Goal: Information Seeking & Learning: Check status

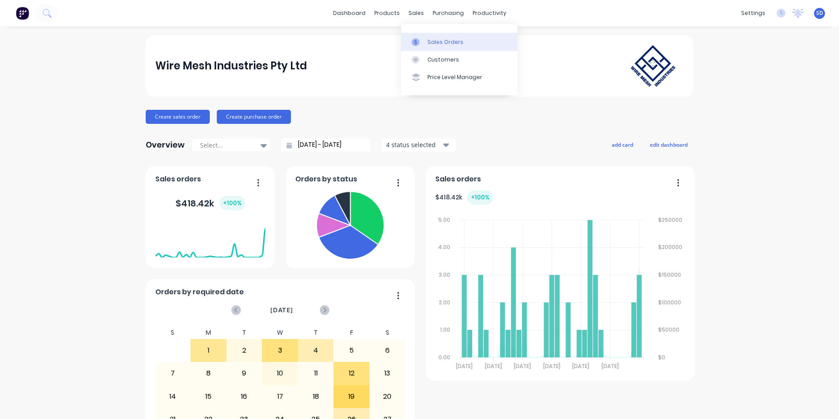
click at [430, 43] on div "Sales Orders" at bounding box center [445, 42] width 36 height 8
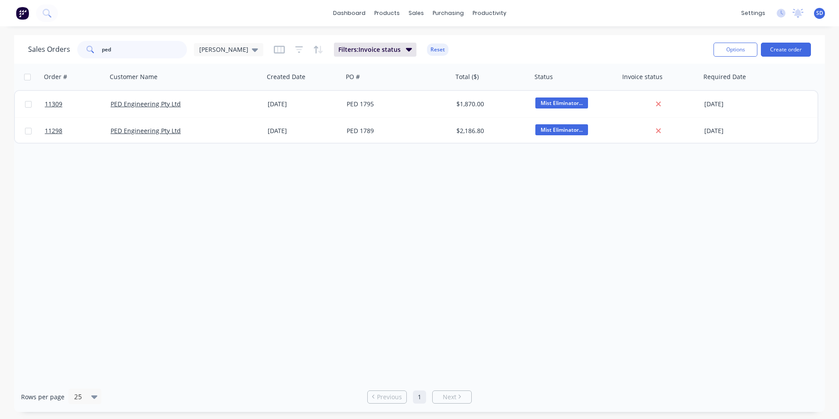
drag, startPoint x: 172, startPoint y: 52, endPoint x: 80, endPoint y: 54, distance: 92.2
click at [80, 54] on div "ped" at bounding box center [132, 50] width 110 height 18
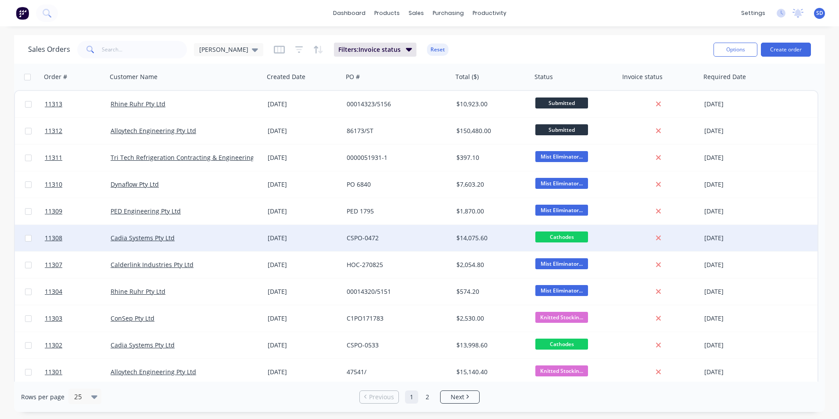
click at [426, 240] on div "CSPO-0472" at bounding box center [395, 237] width 97 height 9
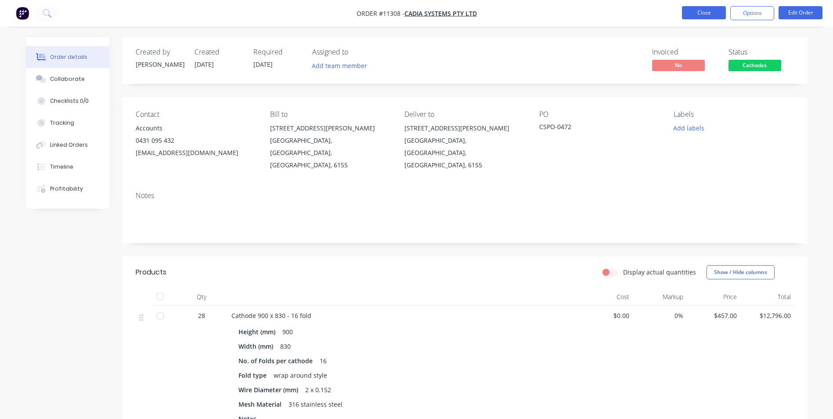
click at [693, 9] on button "Close" at bounding box center [704, 12] width 44 height 13
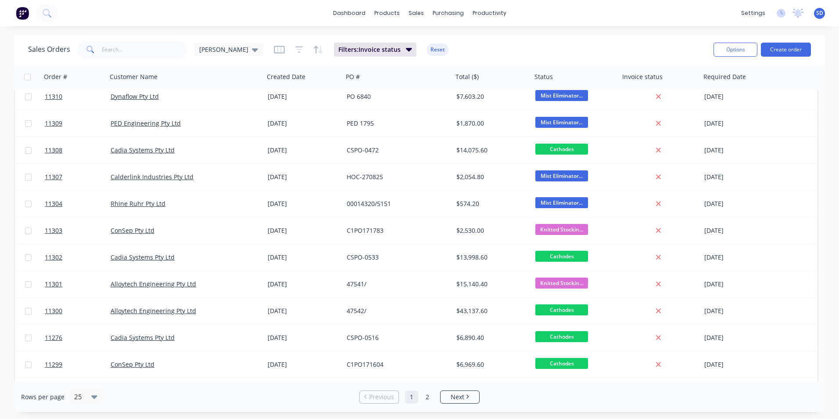
scroll to position [132, 0]
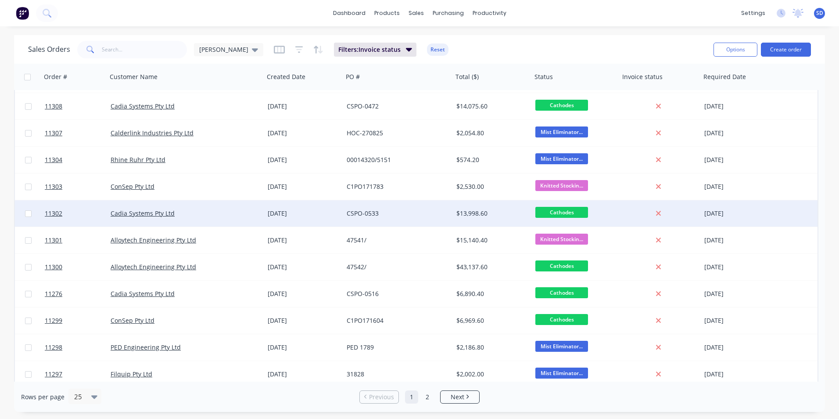
click at [455, 218] on div "$13,998.60" at bounding box center [492, 213] width 79 height 26
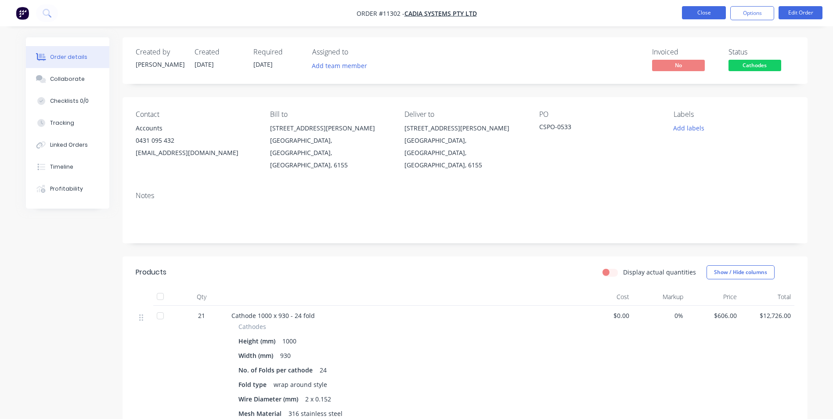
click at [704, 16] on button "Close" at bounding box center [704, 12] width 44 height 13
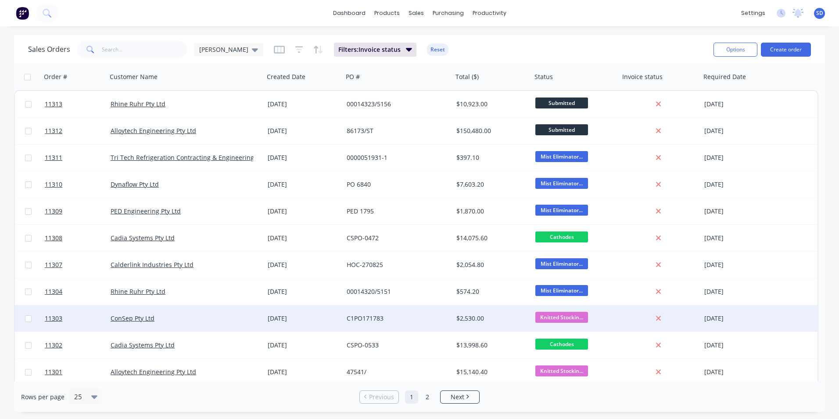
click at [316, 315] on div "[DATE]" at bounding box center [304, 318] width 72 height 9
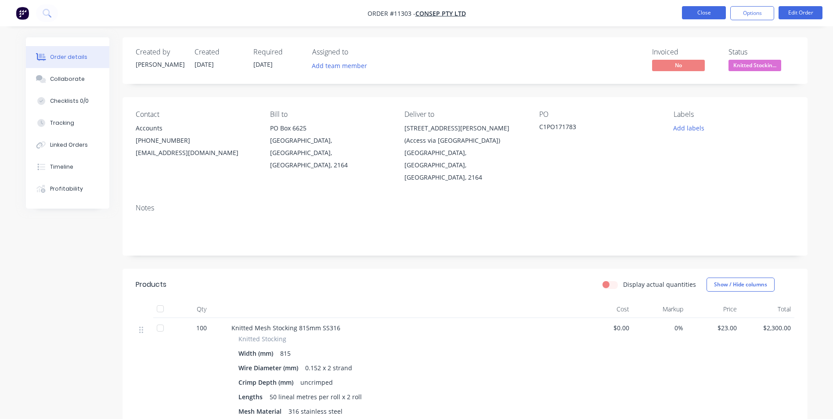
click at [703, 8] on button "Close" at bounding box center [704, 12] width 44 height 13
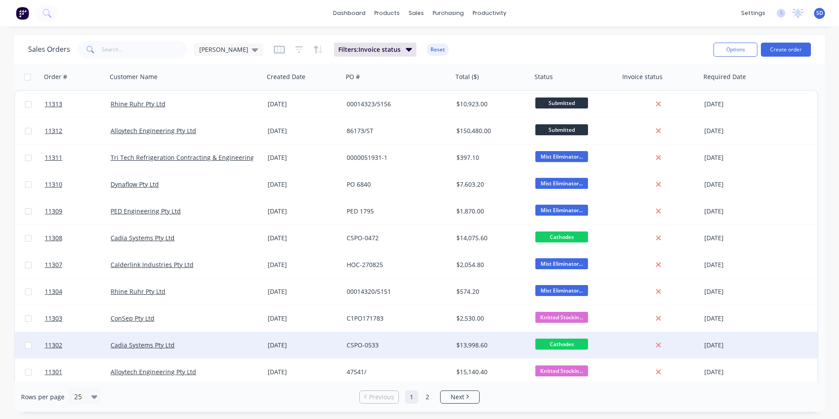
click at [454, 351] on div "$13,998.60" at bounding box center [492, 345] width 79 height 26
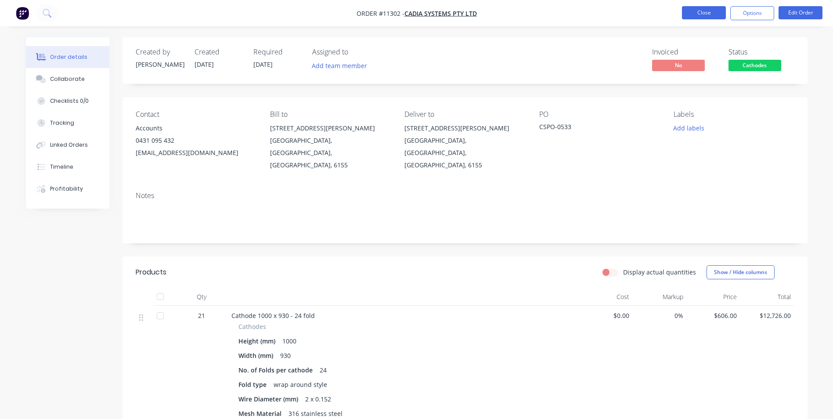
click at [698, 11] on button "Close" at bounding box center [704, 12] width 44 height 13
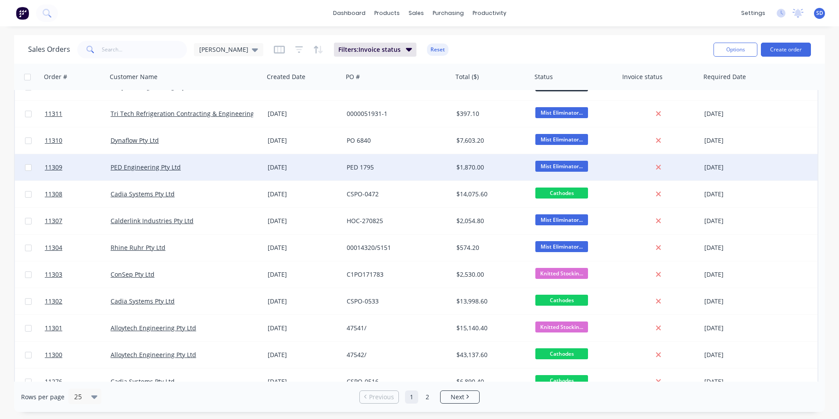
scroll to position [88, 0]
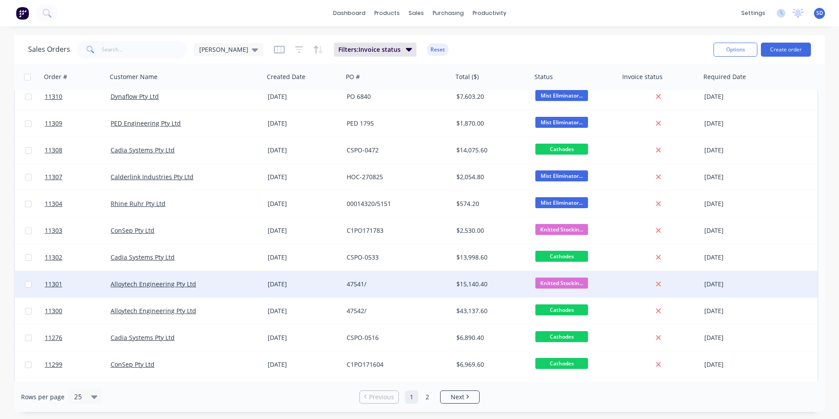
click at [429, 285] on div "47541/" at bounding box center [395, 284] width 97 height 9
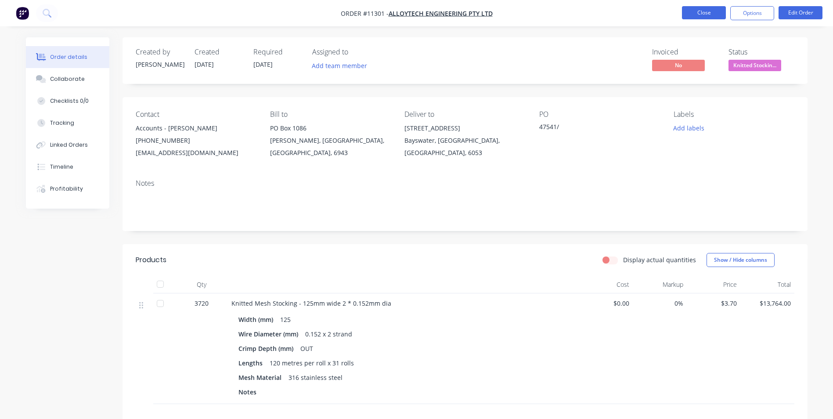
click at [705, 15] on button "Close" at bounding box center [704, 12] width 44 height 13
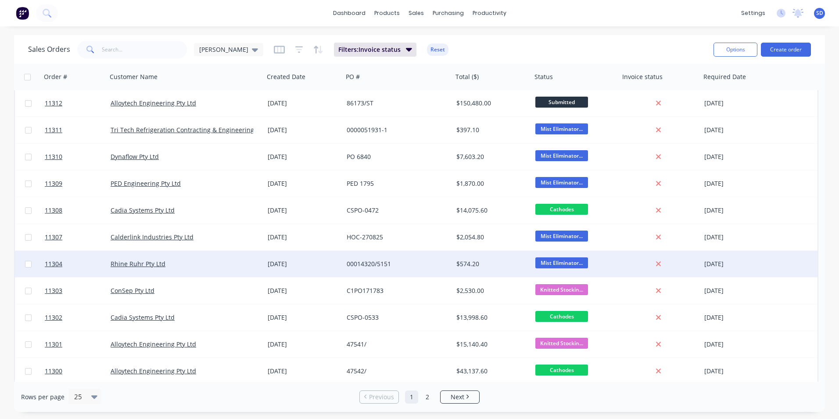
scroll to position [88, 0]
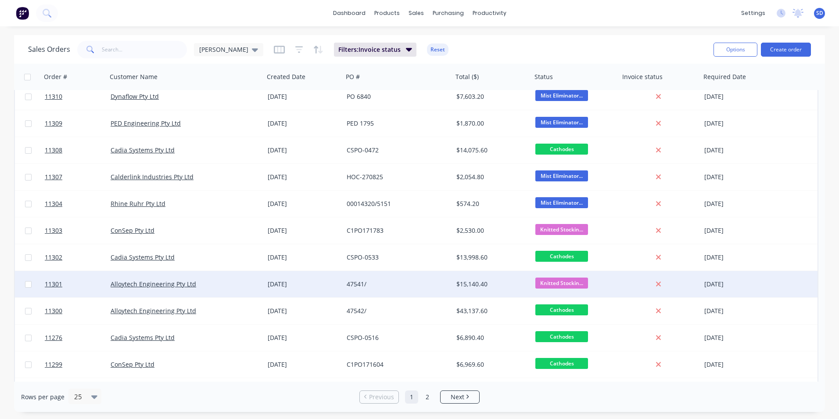
click at [401, 285] on div "47541/" at bounding box center [395, 284] width 97 height 9
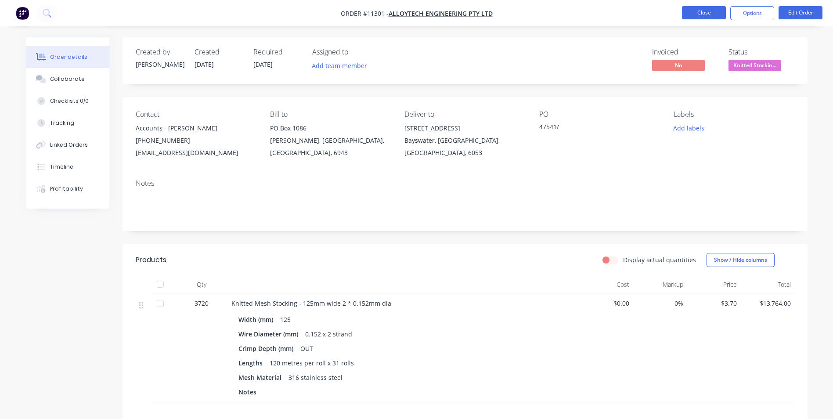
click at [693, 14] on button "Close" at bounding box center [704, 12] width 44 height 13
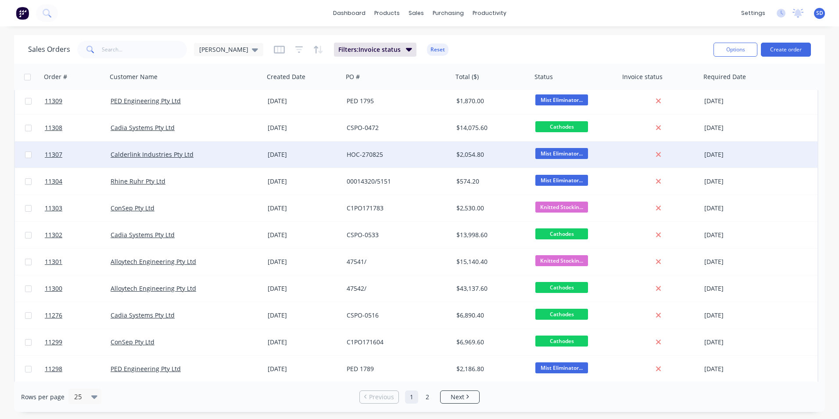
scroll to position [132, 0]
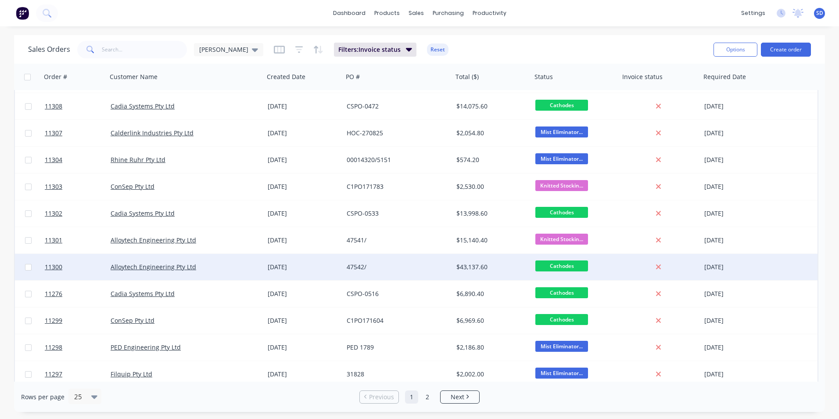
click at [416, 267] on div "47542/" at bounding box center [395, 266] width 97 height 9
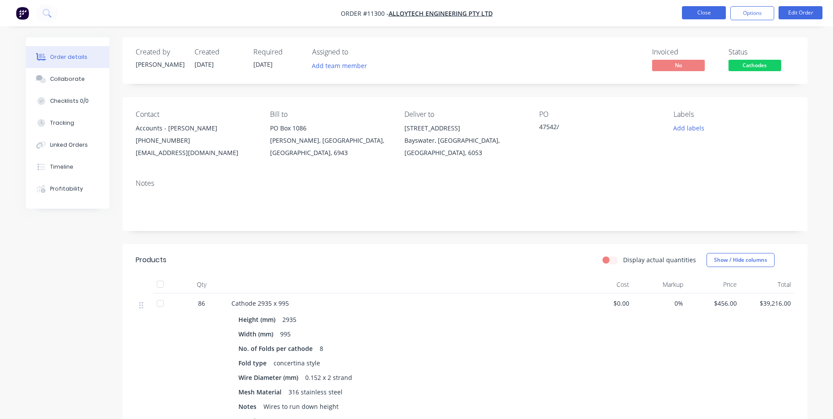
click at [716, 14] on button "Close" at bounding box center [704, 12] width 44 height 13
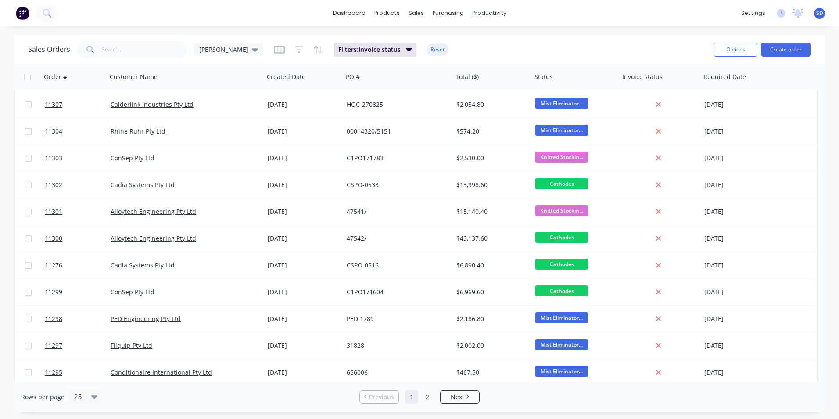
scroll to position [176, 0]
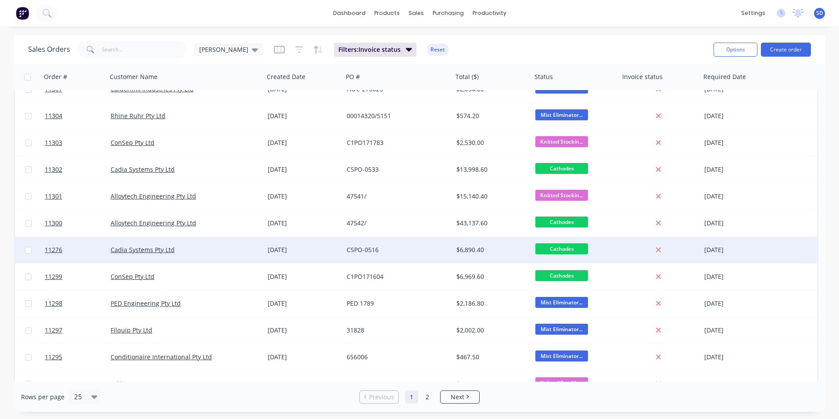
click at [372, 243] on div "CSPO-0516" at bounding box center [398, 250] width 110 height 26
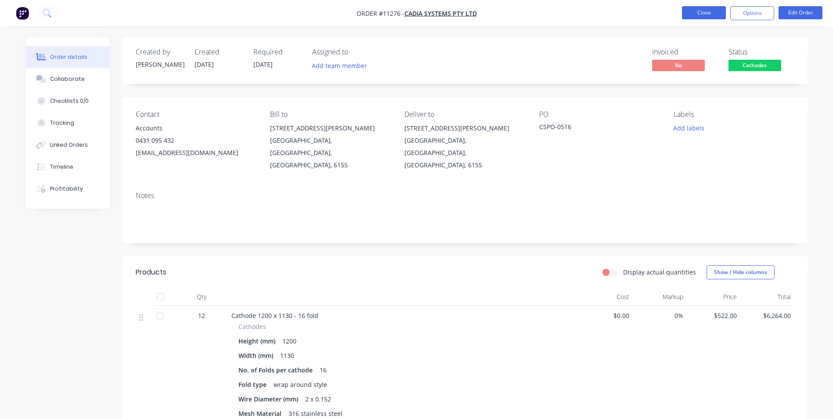
click at [697, 8] on button "Close" at bounding box center [704, 12] width 44 height 13
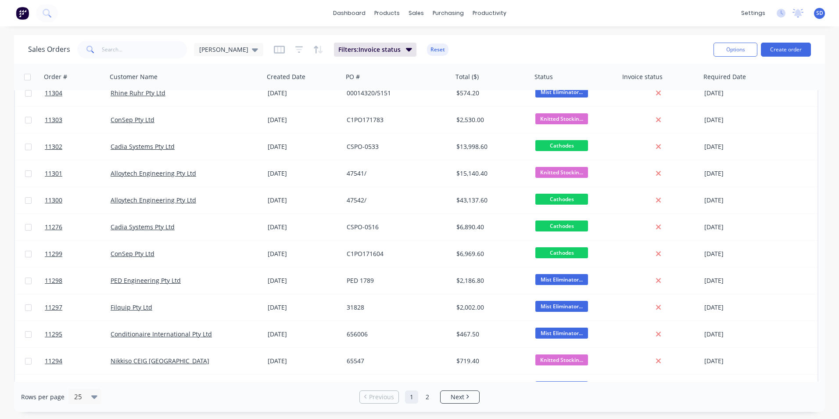
scroll to position [219, 0]
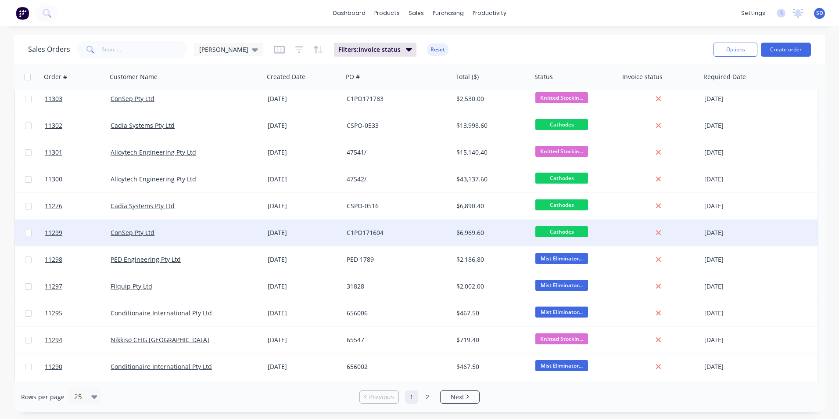
click at [294, 226] on div "[DATE]" at bounding box center [303, 232] width 79 height 26
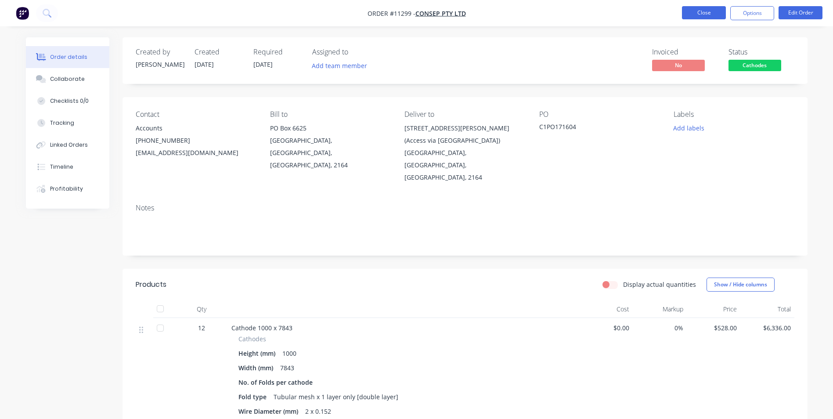
click at [699, 8] on button "Close" at bounding box center [704, 12] width 44 height 13
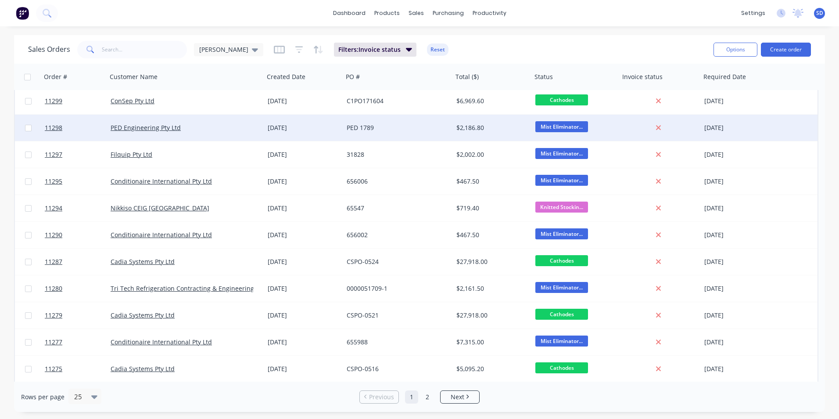
scroll to position [378, 0]
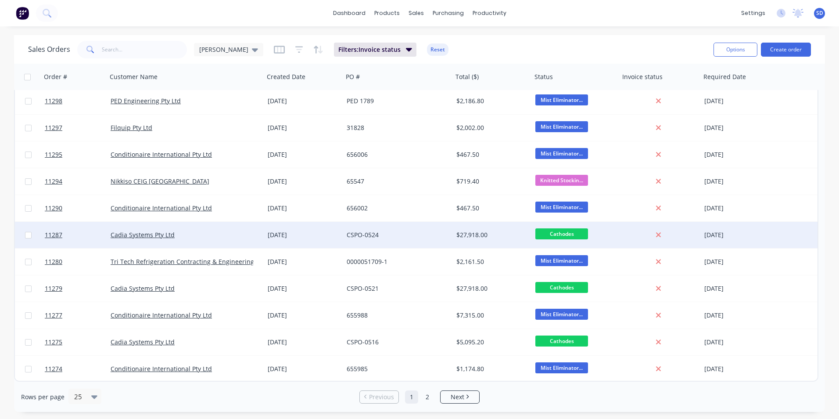
click at [407, 236] on div "CSPO-0524" at bounding box center [395, 234] width 97 height 9
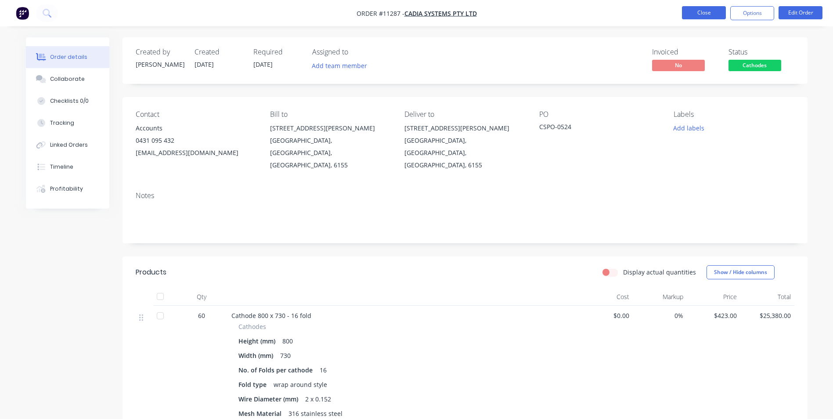
click at [704, 17] on button "Close" at bounding box center [704, 12] width 44 height 13
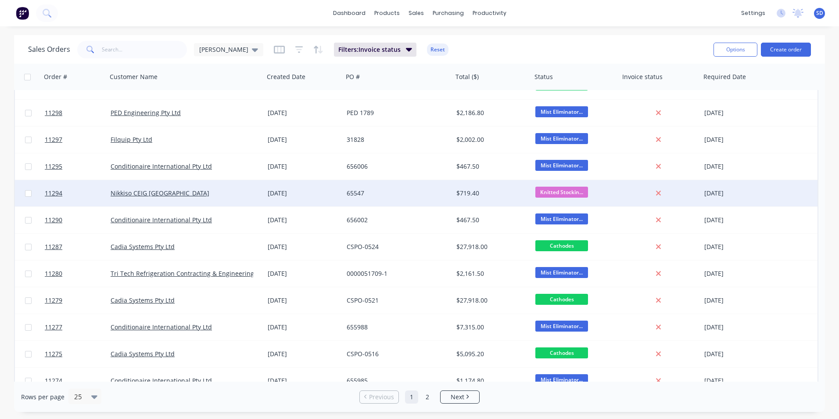
scroll to position [378, 0]
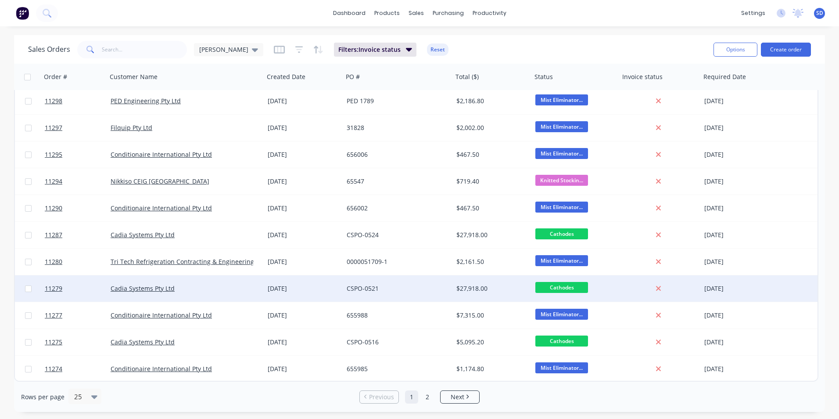
click at [384, 275] on div "CSPO-0521" at bounding box center [398, 288] width 110 height 26
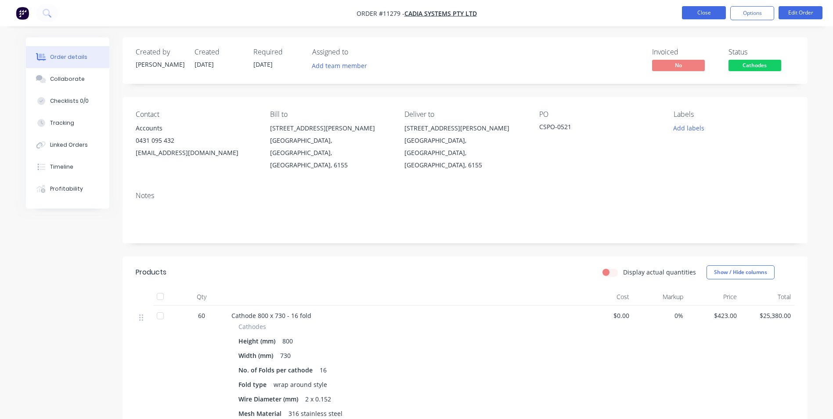
click at [709, 15] on button "Close" at bounding box center [704, 12] width 44 height 13
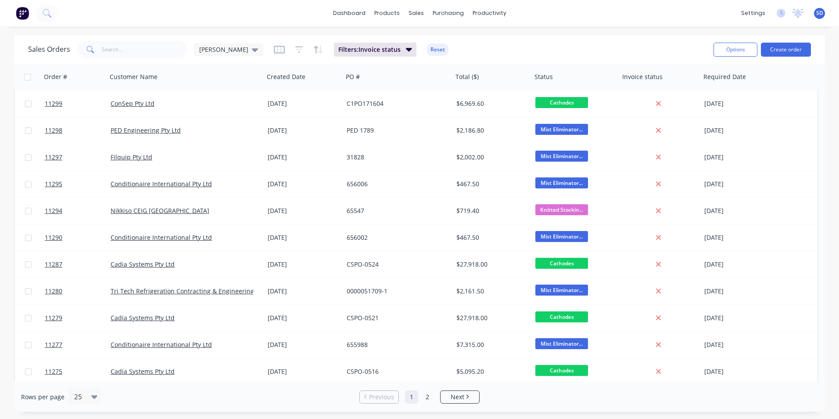
scroll to position [378, 0]
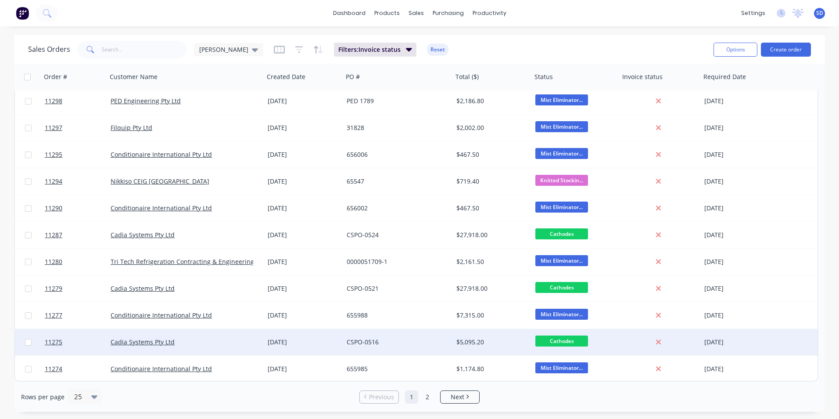
click at [317, 335] on div "[DATE]" at bounding box center [303, 342] width 79 height 26
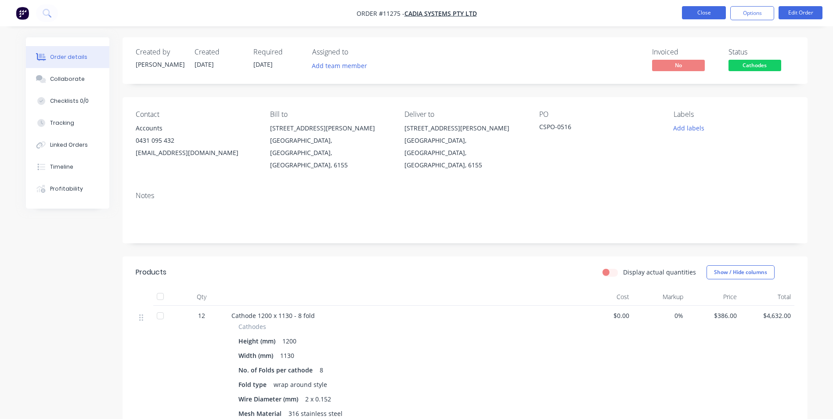
click at [711, 15] on button "Close" at bounding box center [704, 12] width 44 height 13
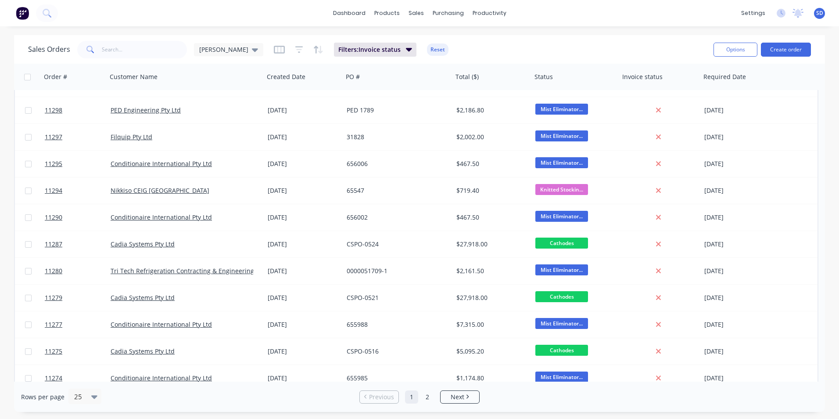
scroll to position [378, 0]
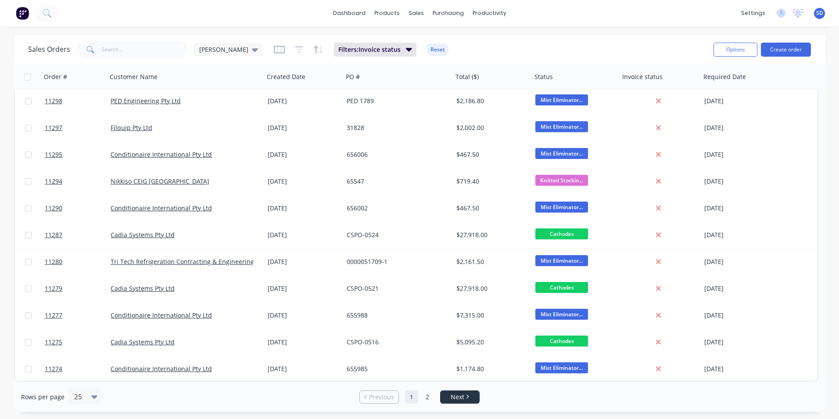
click at [452, 399] on span "Next" at bounding box center [458, 396] width 14 height 9
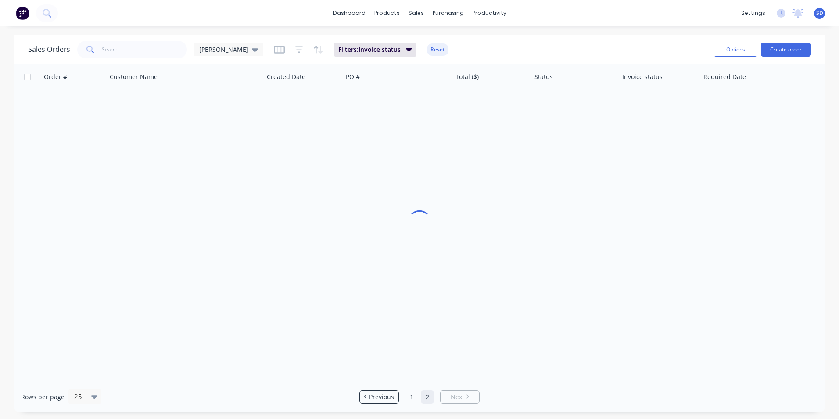
scroll to position [0, 0]
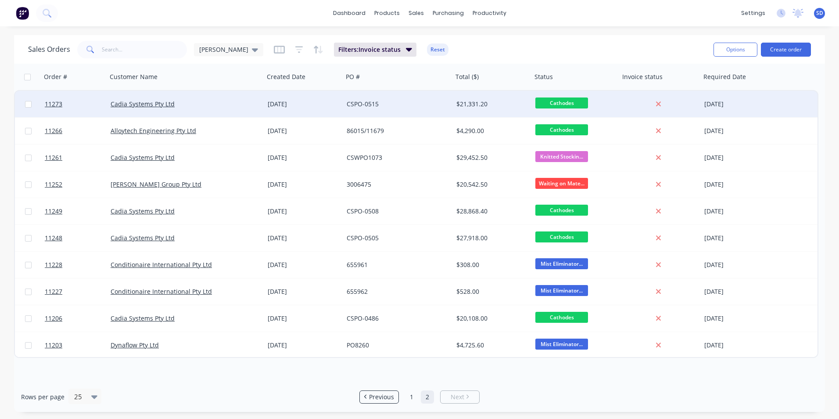
click at [402, 96] on div "CSPO-0515" at bounding box center [398, 104] width 110 height 26
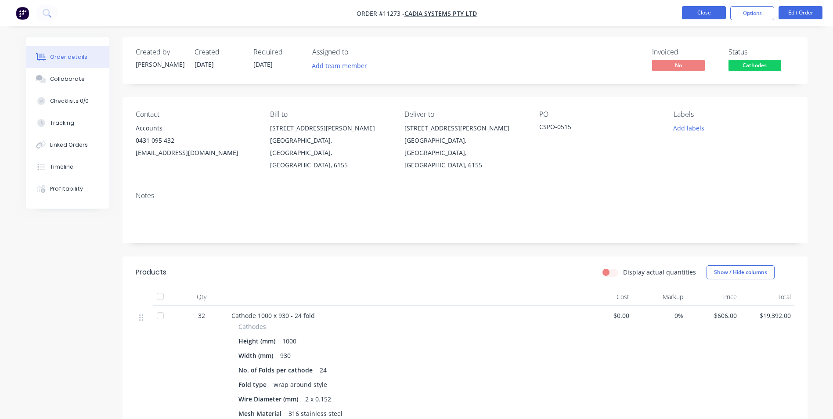
click at [702, 8] on button "Close" at bounding box center [704, 12] width 44 height 13
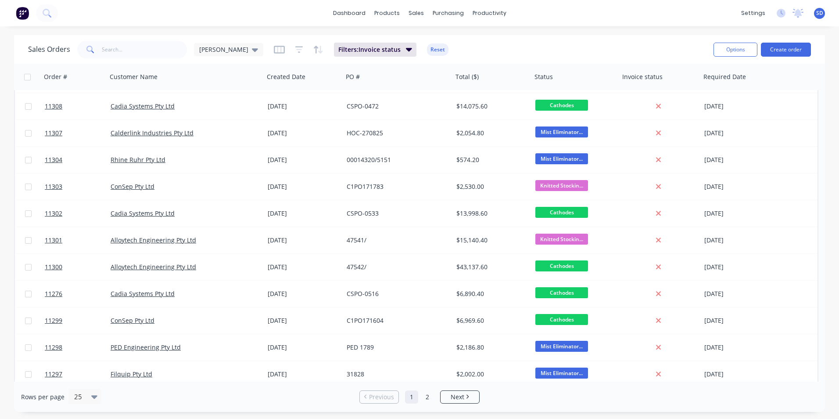
scroll to position [307, 0]
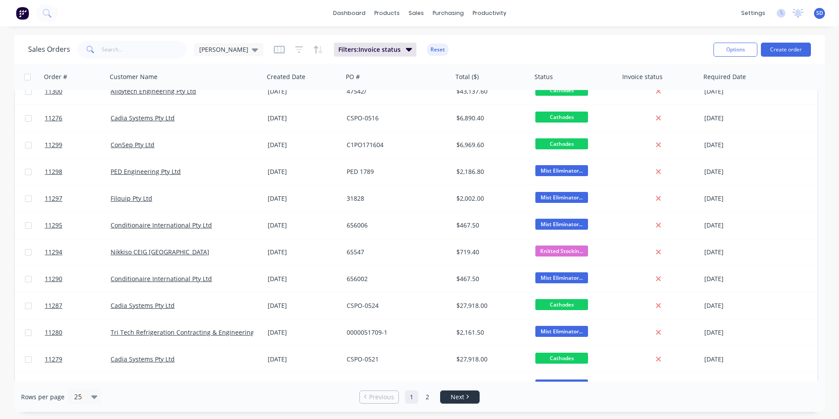
click at [453, 396] on span "Next" at bounding box center [458, 396] width 14 height 9
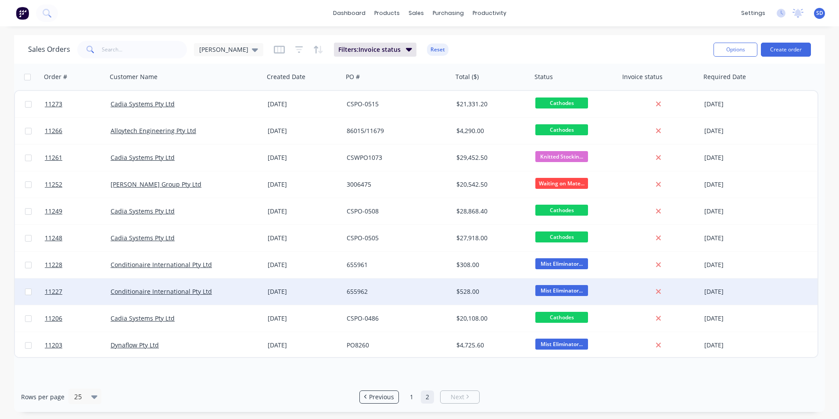
scroll to position [0, 0]
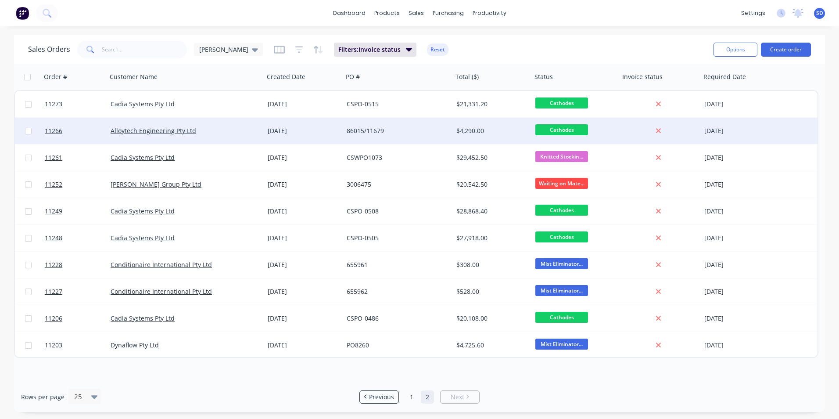
click at [405, 134] on div "86015/11679" at bounding box center [395, 130] width 97 height 9
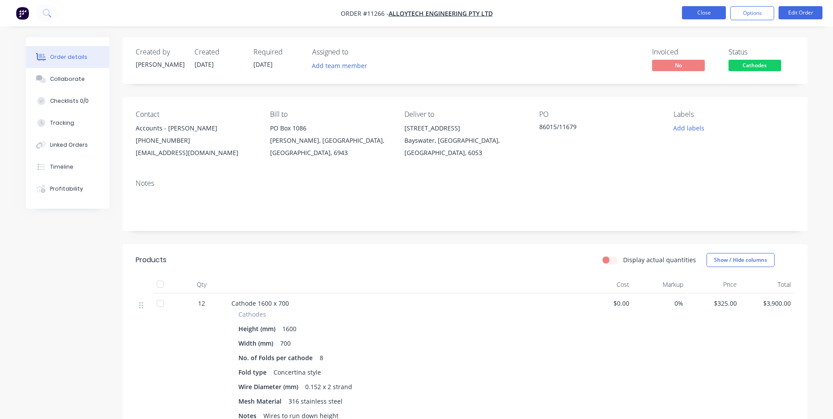
click at [692, 18] on button "Close" at bounding box center [704, 12] width 44 height 13
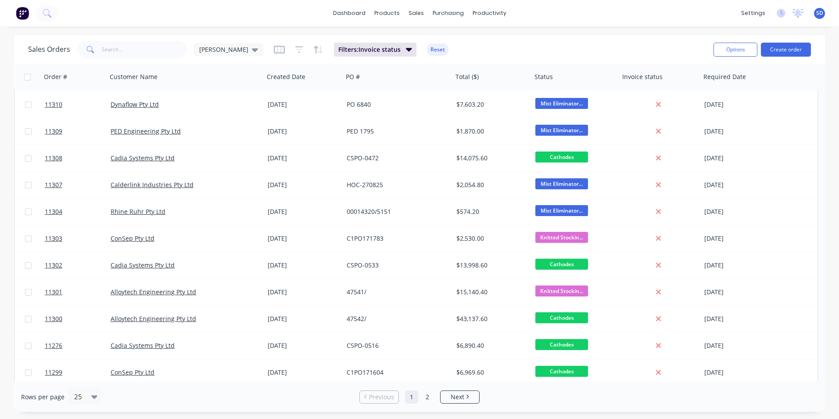
scroll to position [176, 0]
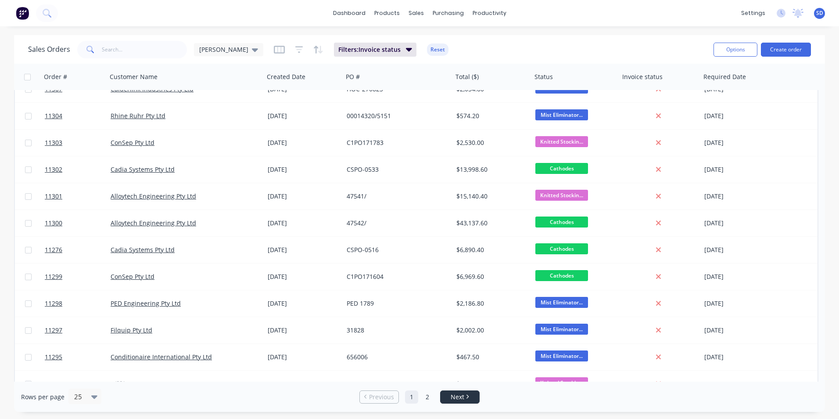
click at [460, 391] on li "Next" at bounding box center [460, 396] width 40 height 13
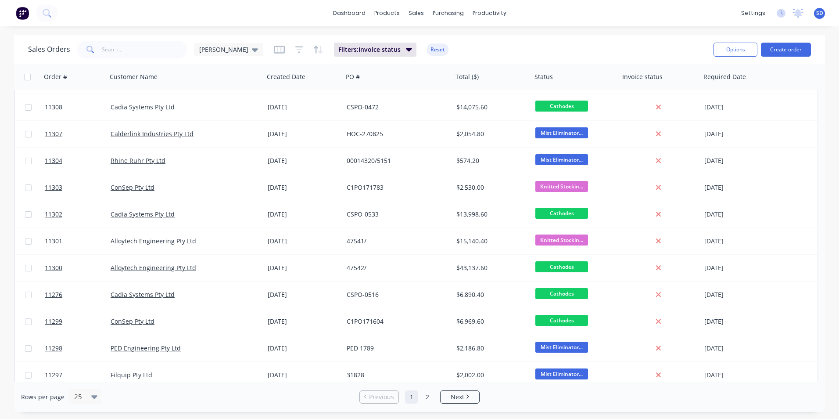
scroll to position [0, 0]
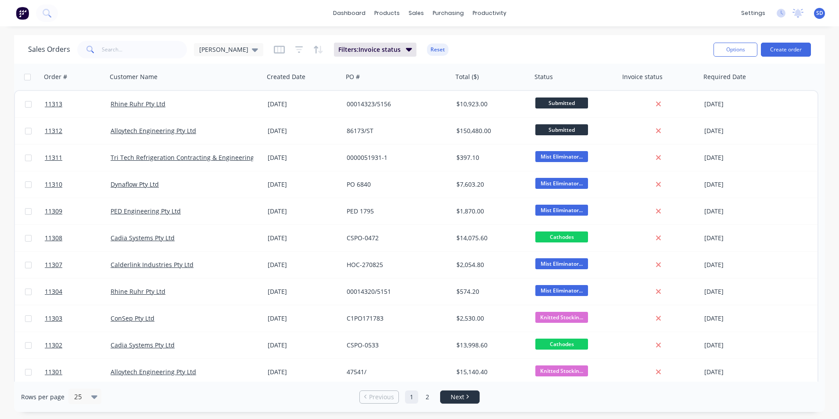
click at [461, 394] on span "Next" at bounding box center [458, 396] width 14 height 9
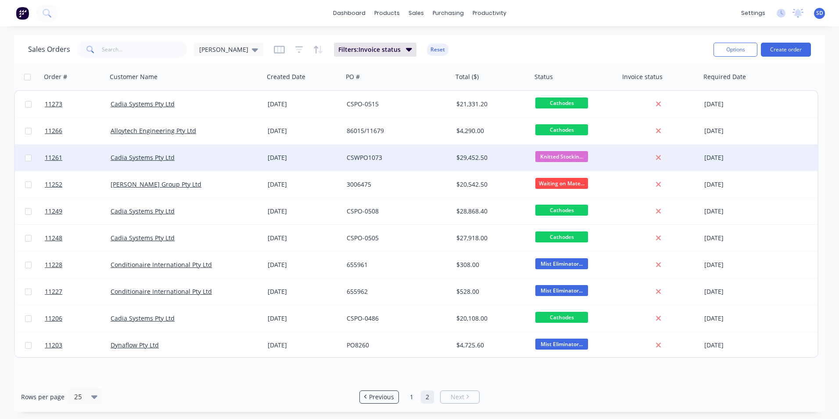
click at [346, 162] on div "CSWPO1073" at bounding box center [398, 157] width 110 height 26
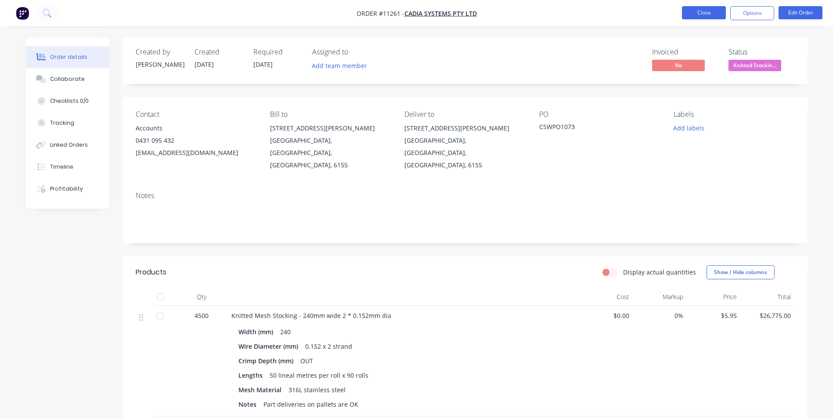
click at [705, 14] on button "Close" at bounding box center [704, 12] width 44 height 13
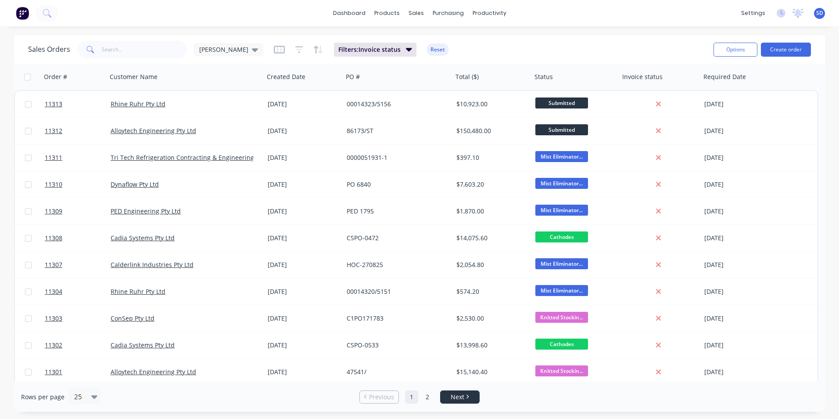
click at [470, 399] on link "Next" at bounding box center [460, 396] width 39 height 9
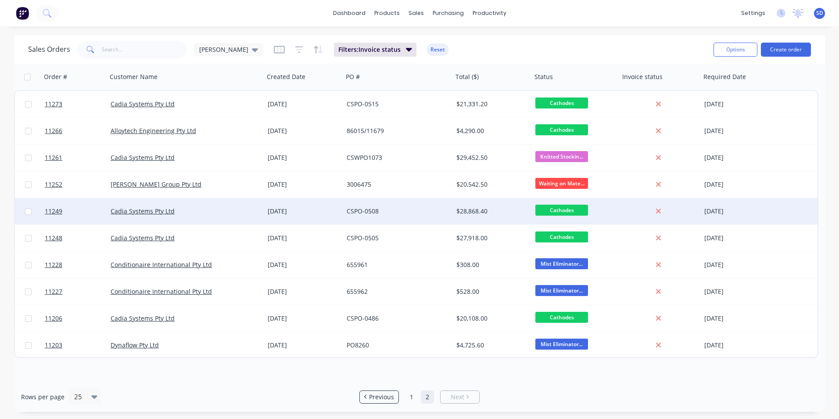
click at [235, 212] on div "Cadia Systems Pty Ltd" at bounding box center [182, 211] width 143 height 9
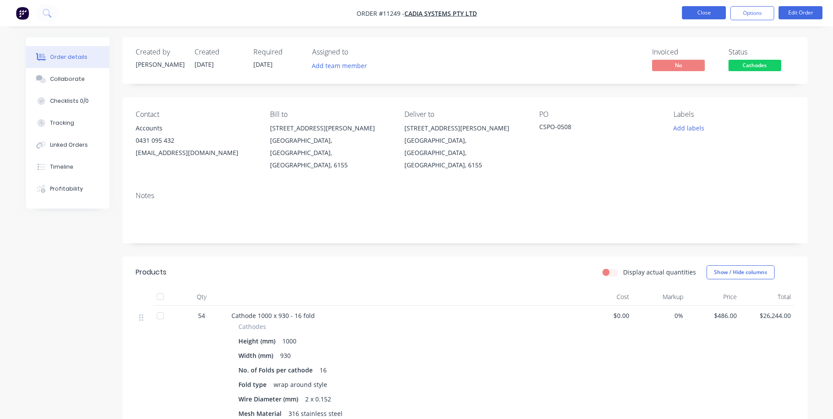
click at [711, 16] on button "Close" at bounding box center [704, 12] width 44 height 13
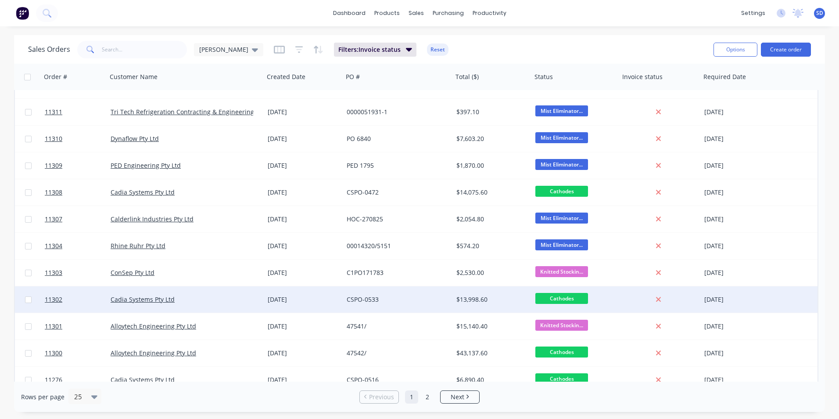
scroll to position [132, 0]
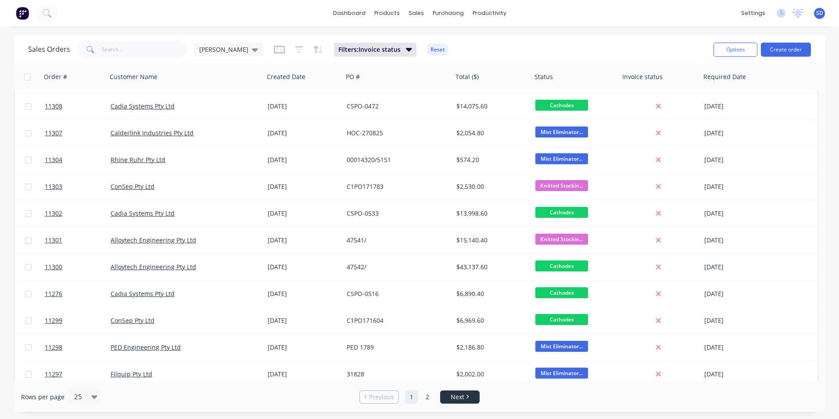
click at [447, 394] on link "Next" at bounding box center [460, 396] width 39 height 9
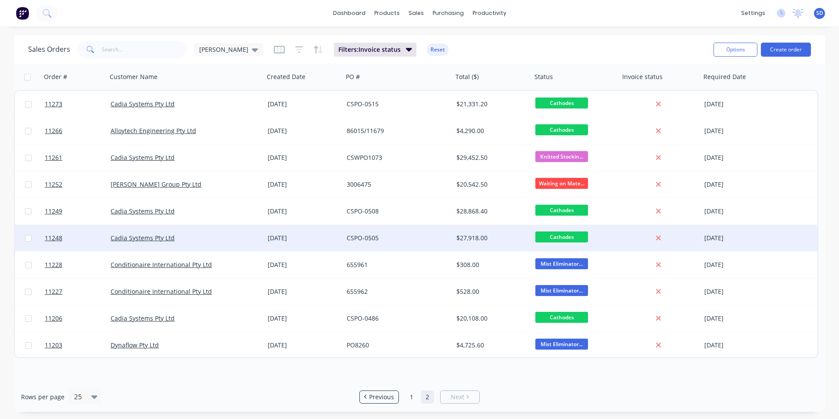
click at [372, 243] on div "CSPO-0505" at bounding box center [398, 238] width 110 height 26
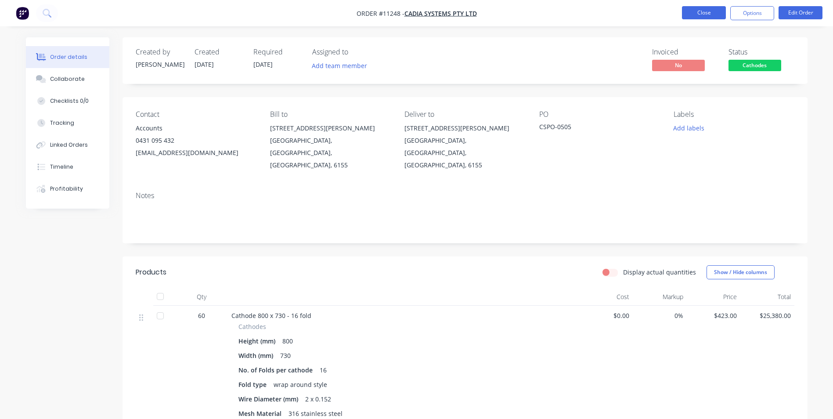
click at [718, 11] on button "Close" at bounding box center [704, 12] width 44 height 13
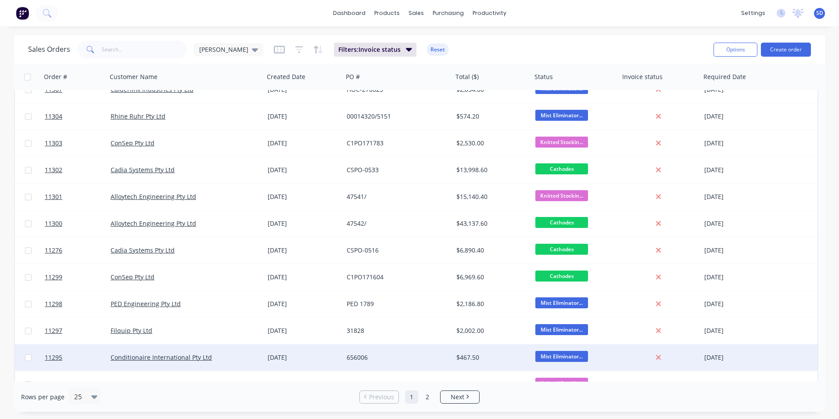
scroll to position [176, 0]
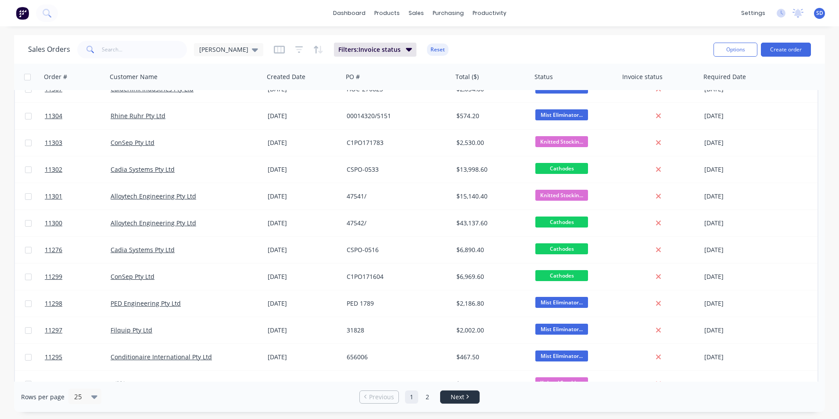
click at [460, 396] on span "Next" at bounding box center [458, 396] width 14 height 9
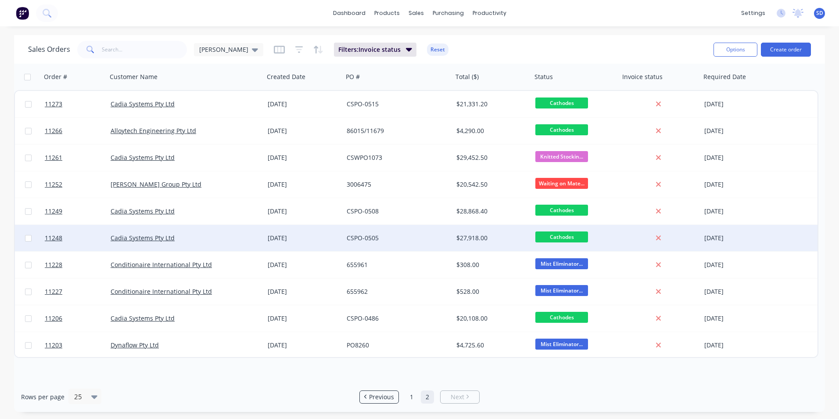
scroll to position [0, 0]
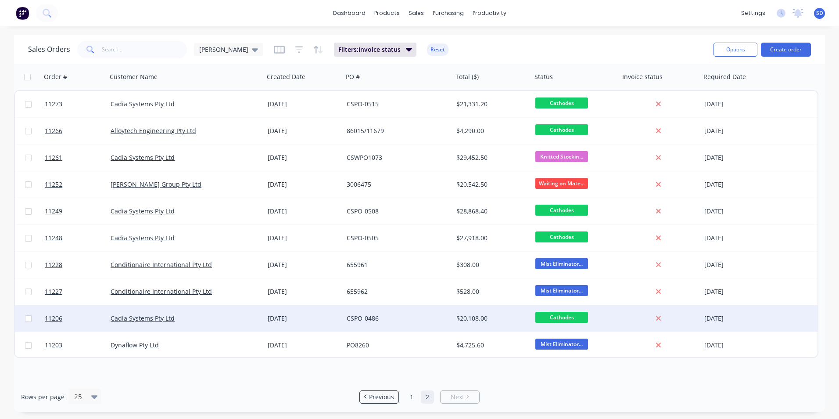
click at [388, 321] on div "CSPO-0486" at bounding box center [395, 318] width 97 height 9
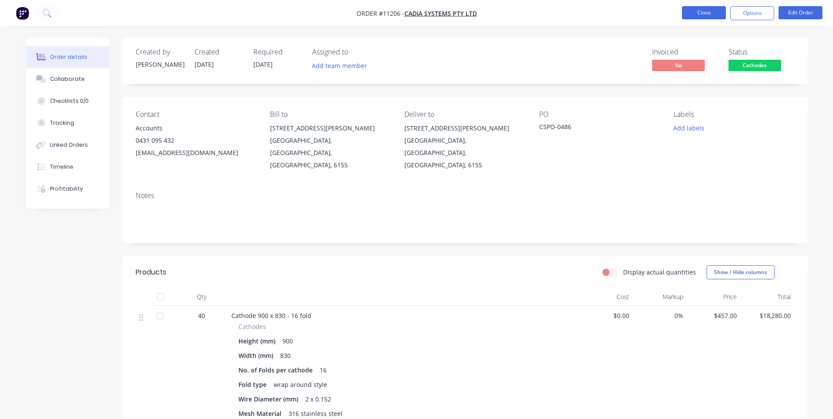
click at [691, 16] on button "Close" at bounding box center [704, 12] width 44 height 13
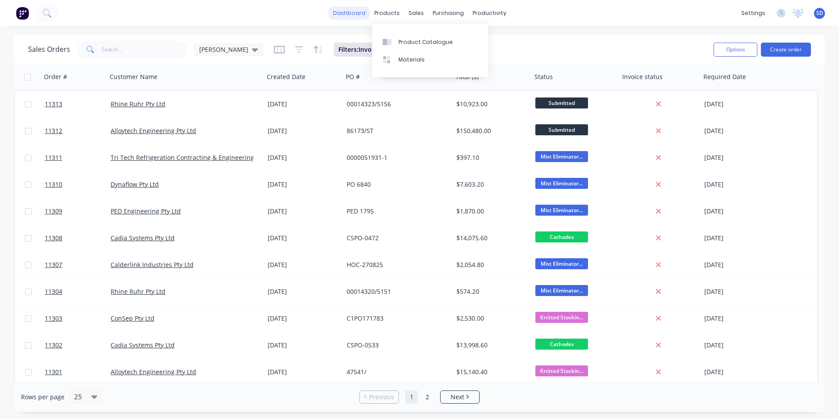
click at [339, 9] on link "dashboard" at bounding box center [349, 13] width 41 height 13
